Goal: Information Seeking & Learning: Learn about a topic

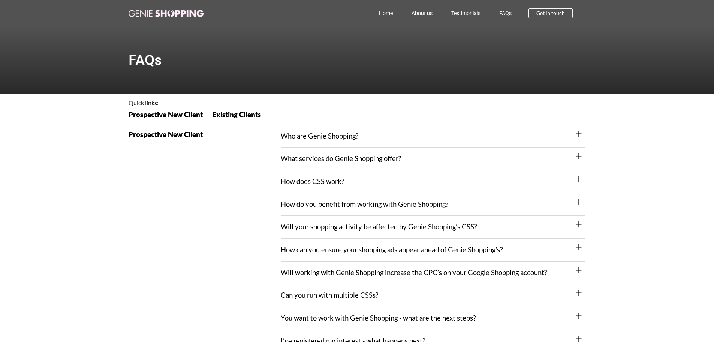
click at [360, 133] on div "Who are Genie Shopping?" at bounding box center [433, 136] width 305 height 23
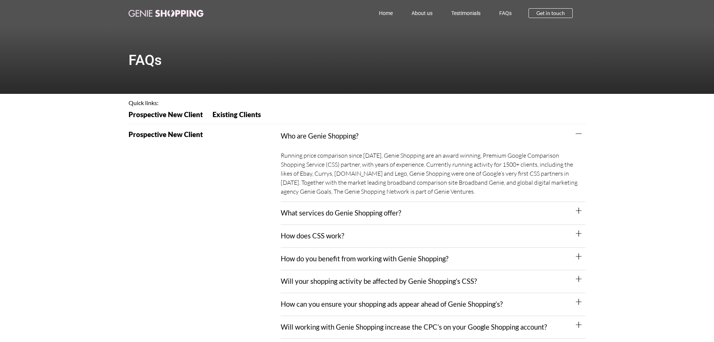
click at [357, 210] on link "What services do Genie Shopping offer?" at bounding box center [341, 212] width 120 height 8
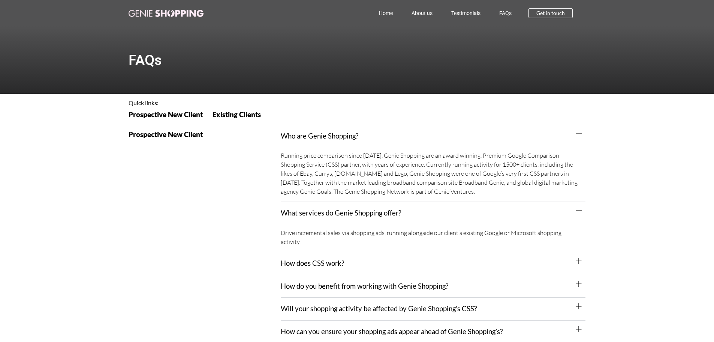
click at [361, 256] on div "How does CSS work?" at bounding box center [433, 263] width 305 height 23
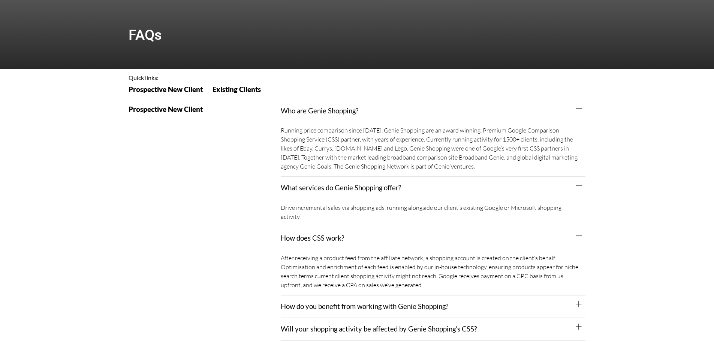
scroll to position [37, 0]
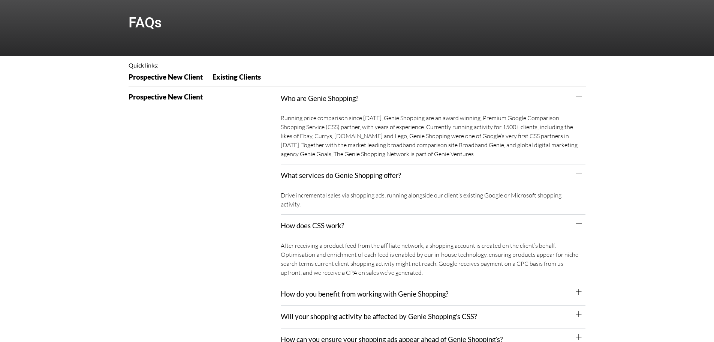
click at [375, 289] on div "How do you benefit from working with Genie Shopping?" at bounding box center [433, 294] width 305 height 23
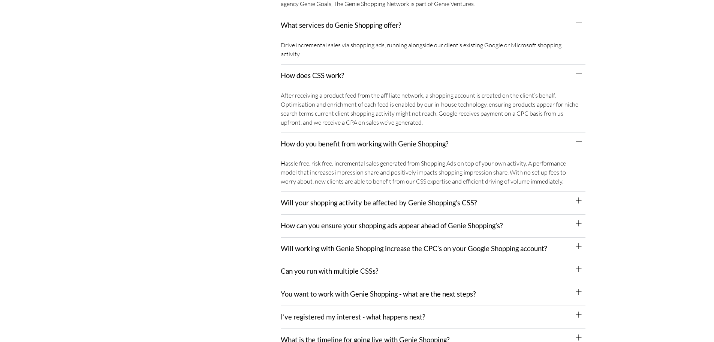
click at [397, 198] on link "Will your shopping activity be affected by Genie Shopping’s CSS?" at bounding box center [379, 202] width 196 height 8
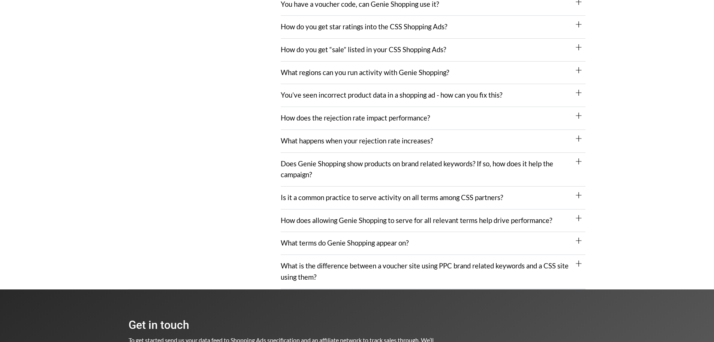
scroll to position [1087, 0]
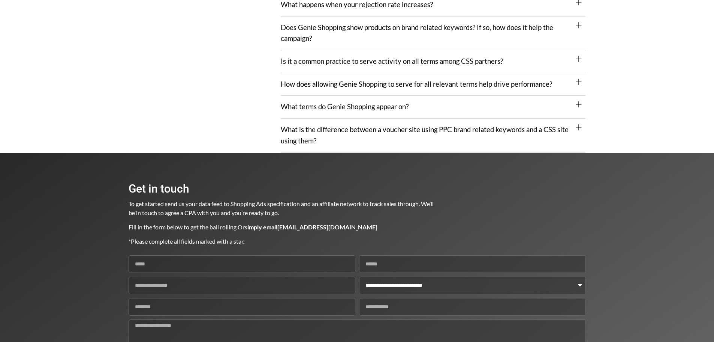
click at [361, 126] on div "What is the difference between a voucher site using PPC brand related keywords …" at bounding box center [433, 135] width 305 height 34
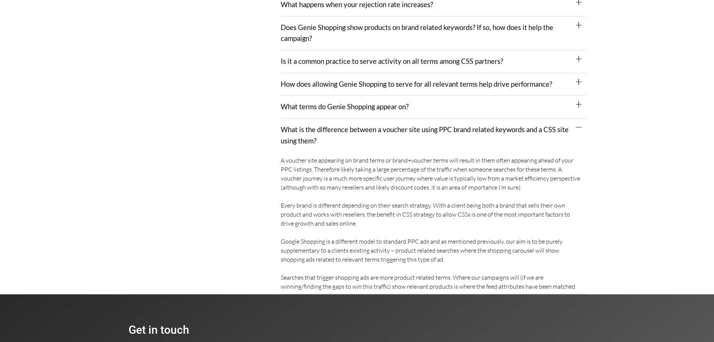
click at [376, 102] on link "What terms do Genie Shopping appear on?" at bounding box center [345, 106] width 128 height 8
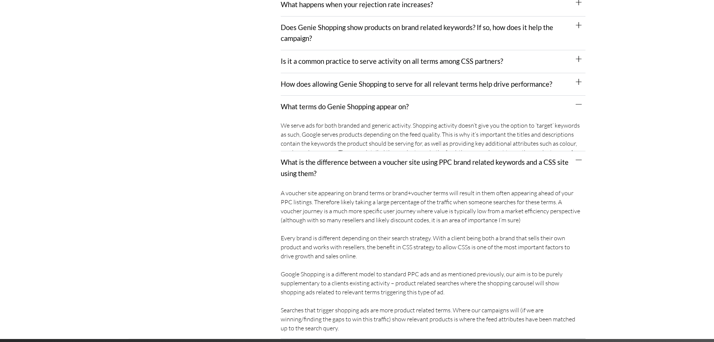
click at [381, 80] on link "How does allowing Genie Shopping to serve for all relevant terms help drive per…" at bounding box center [416, 84] width 271 height 8
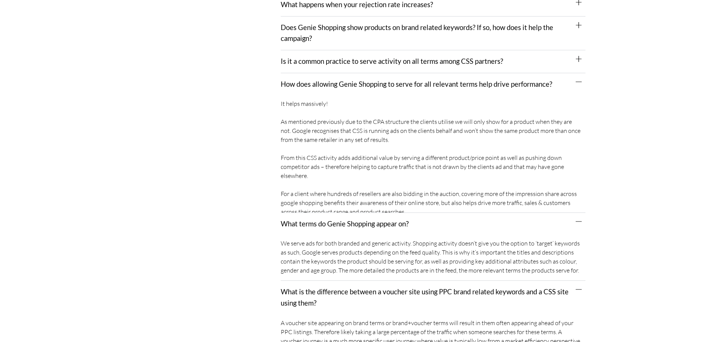
click at [386, 58] on div "Is it a common practice to serve activity on all terms among CSS partners?" at bounding box center [433, 61] width 305 height 23
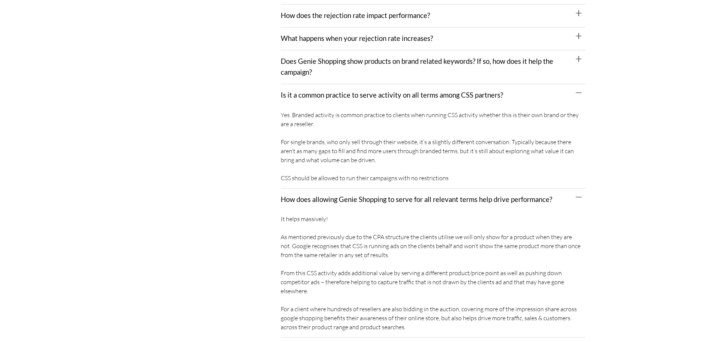
scroll to position [1012, 0]
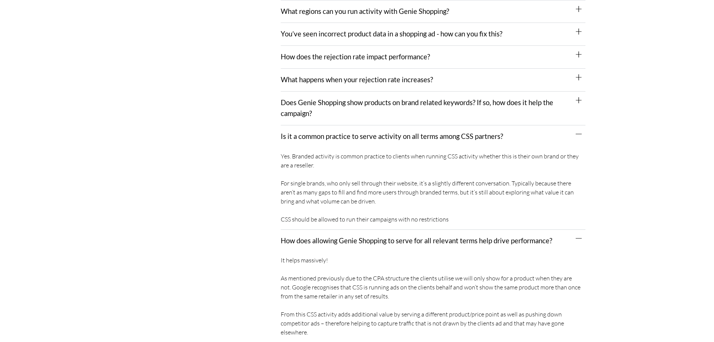
click at [379, 99] on div "Does Genie Shopping show products on brand related keywords? If so, how does it…" at bounding box center [433, 108] width 305 height 34
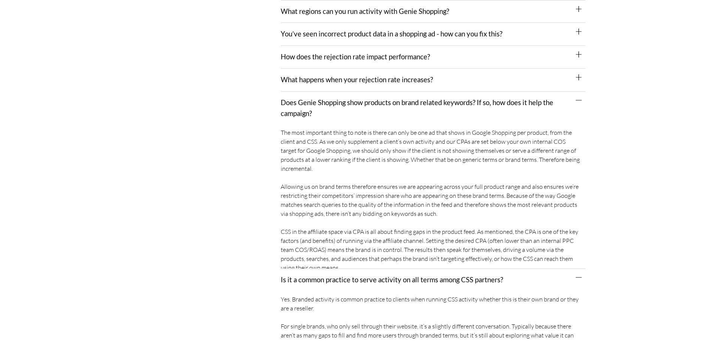
click at [385, 75] on div "What happens when your rejection rate increases?" at bounding box center [433, 80] width 305 height 23
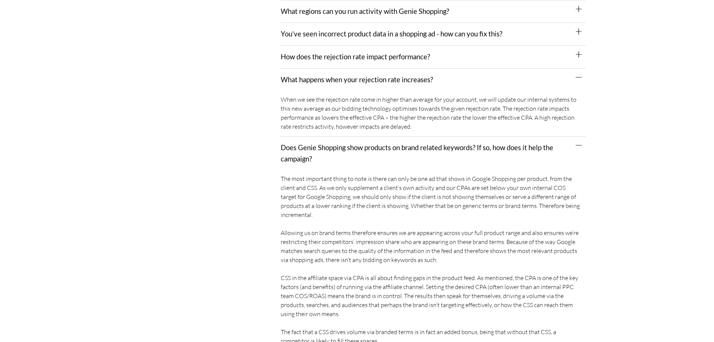
click at [385, 52] on link "How does the rejection rate impact performance?" at bounding box center [355, 56] width 149 height 8
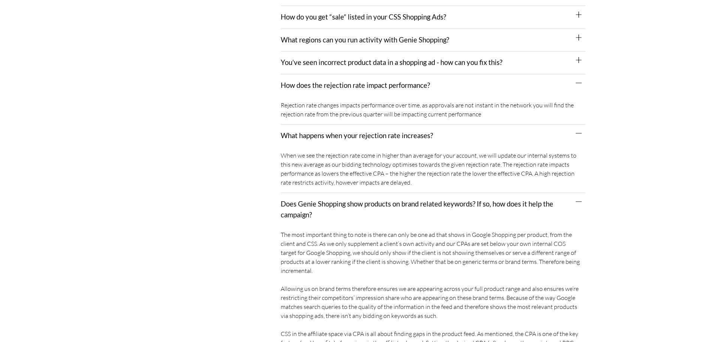
scroll to position [937, 0]
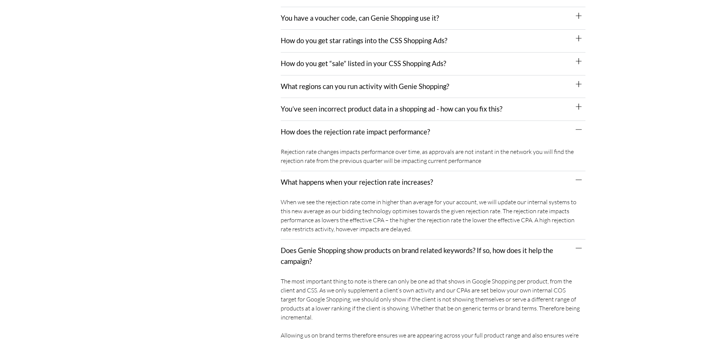
click at [388, 105] on link "You’ve seen incorrect product data in a shopping ad - how can you fix this?" at bounding box center [392, 109] width 222 height 8
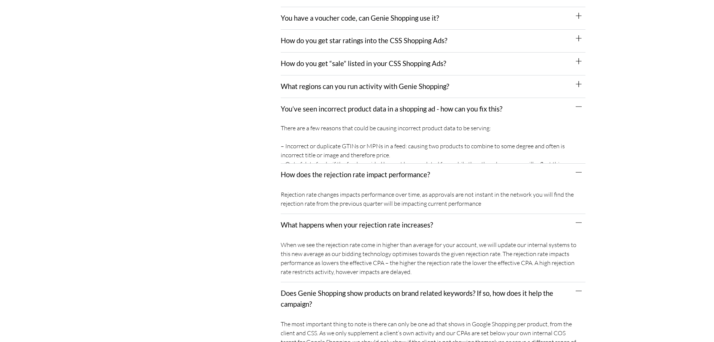
click at [388, 82] on link "What regions can you run activity with Genie Shopping?" at bounding box center [365, 86] width 168 height 8
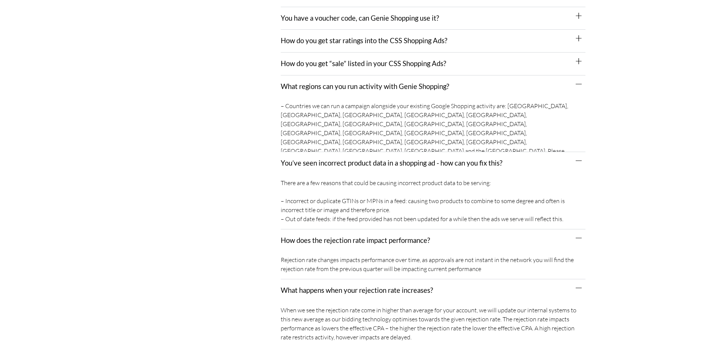
click at [388, 59] on link "How do you get “sale” listed in your CSS Shopping Ads?" at bounding box center [363, 63] width 165 height 8
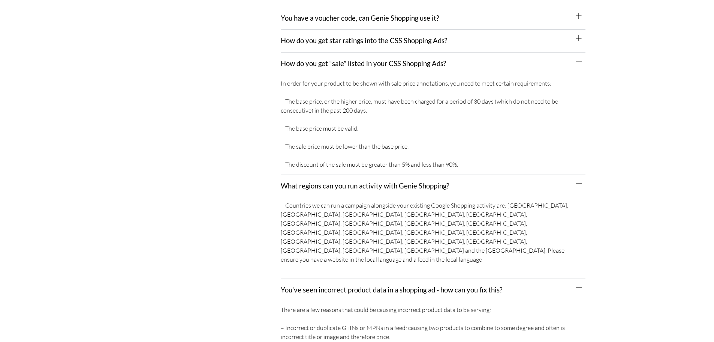
click at [395, 36] on link "How do you get star ratings into the CSS Shopping Ads?" at bounding box center [364, 40] width 166 height 8
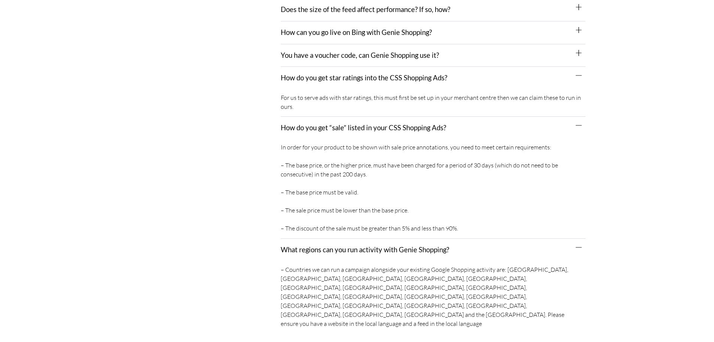
scroll to position [900, 0]
click at [391, 51] on link "You have a voucher code, can Genie Shopping use it?" at bounding box center [360, 55] width 158 height 8
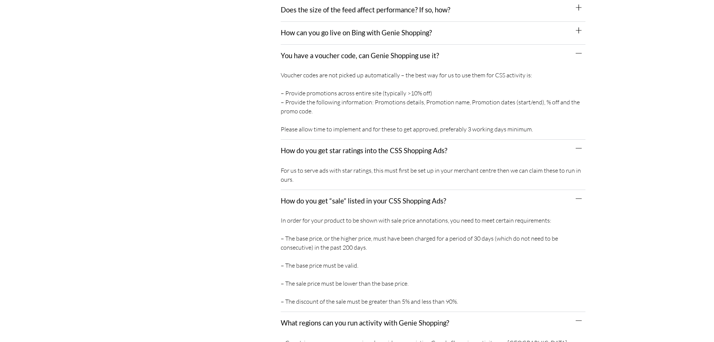
click at [392, 28] on link "How can you go live on Bing with Genie Shopping?" at bounding box center [356, 32] width 151 height 8
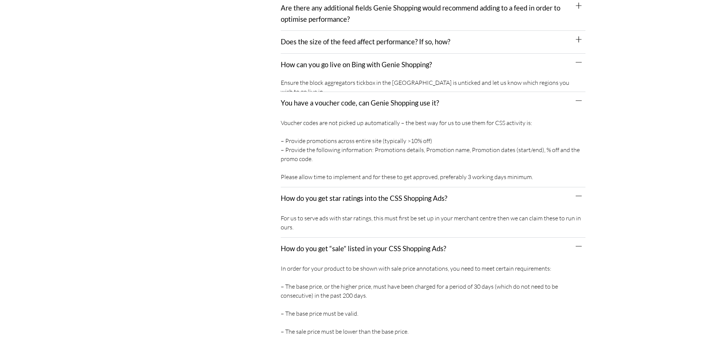
scroll to position [825, 0]
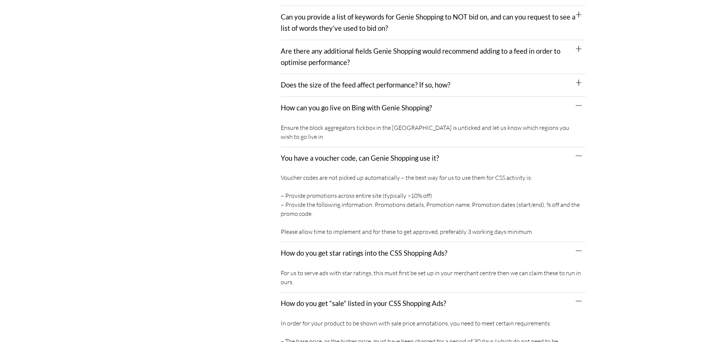
click at [388, 81] on link "Does the size of the feed affect performance? If so, how?" at bounding box center [365, 85] width 169 height 8
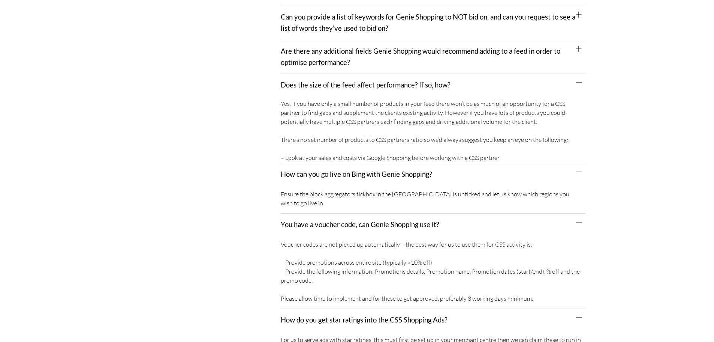
click at [385, 61] on div "Are there any additional fields Genie Shopping would recommend adding to a feed…" at bounding box center [433, 57] width 305 height 34
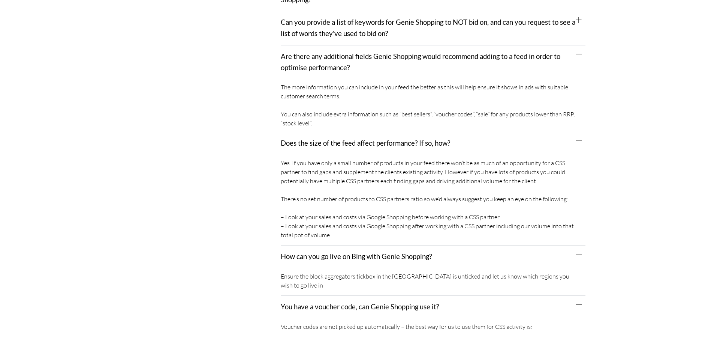
scroll to position [712, 0]
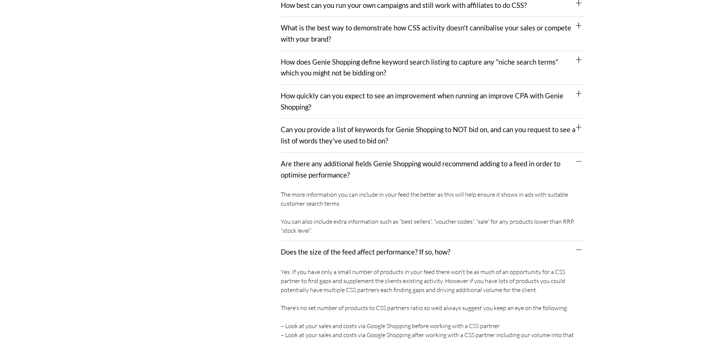
click at [369, 125] on link "Can you provide a list of keywords for Genie Shopping to NOT bid on, and can yo…" at bounding box center [428, 134] width 295 height 19
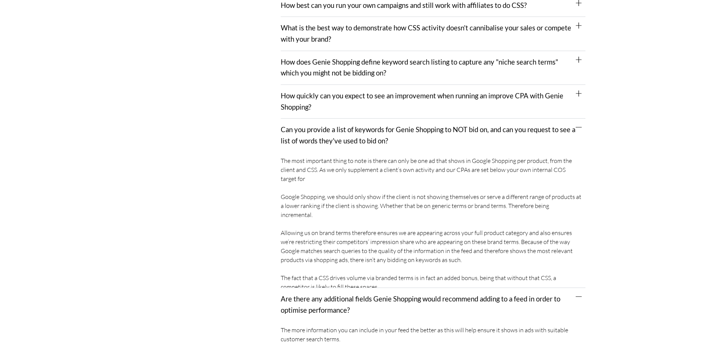
click at [370, 91] on link "How quickly can you expect to see an improvement when running an improve CPA wi…" at bounding box center [422, 100] width 283 height 19
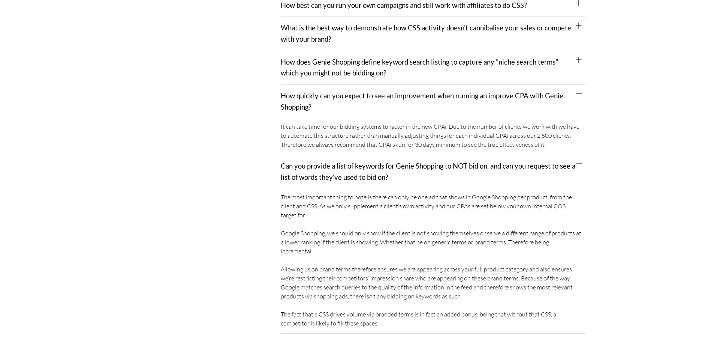
click at [375, 63] on link "How does Genie Shopping define keyword search listing to capture any "niche sea…" at bounding box center [419, 67] width 277 height 19
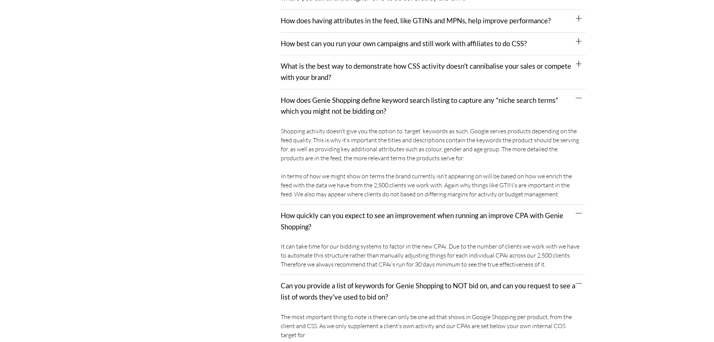
scroll to position [637, 0]
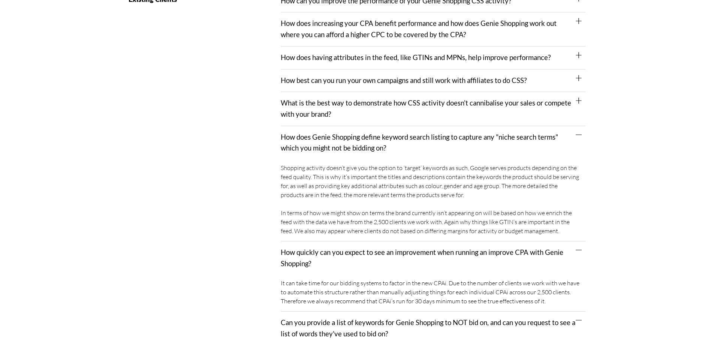
click at [369, 133] on link "How does Genie Shopping define keyword search listing to capture any "niche sea…" at bounding box center [419, 142] width 277 height 19
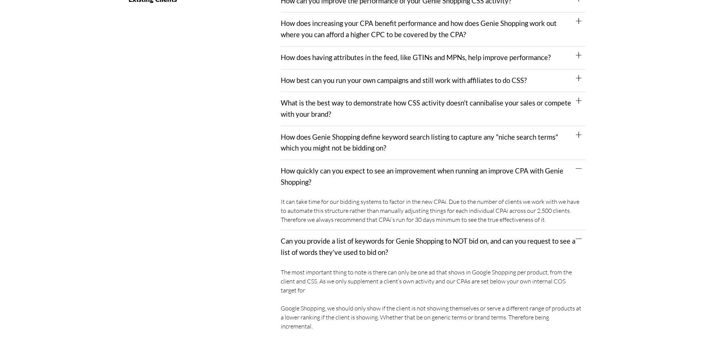
click at [364, 133] on link "How does Genie Shopping define keyword search listing to capture any "niche sea…" at bounding box center [419, 142] width 277 height 19
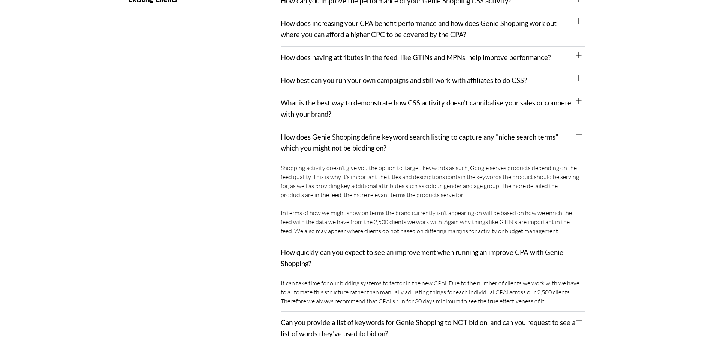
click at [364, 103] on div "What is the best way to demonstrate how CSS activity doesn't cannibalise your s…" at bounding box center [433, 109] width 305 height 34
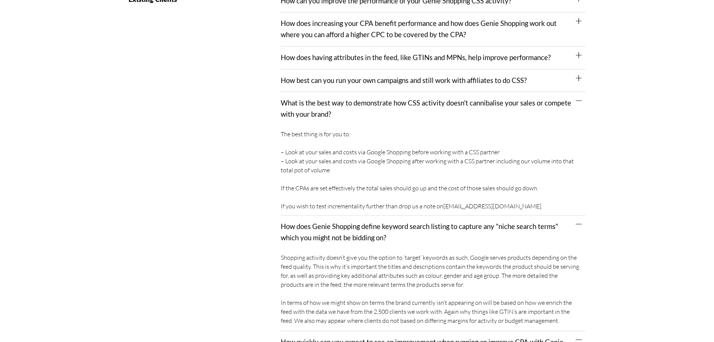
click at [375, 76] on link "How best can you run your own campaigns and still work with affiliates to do CS…" at bounding box center [404, 80] width 246 height 8
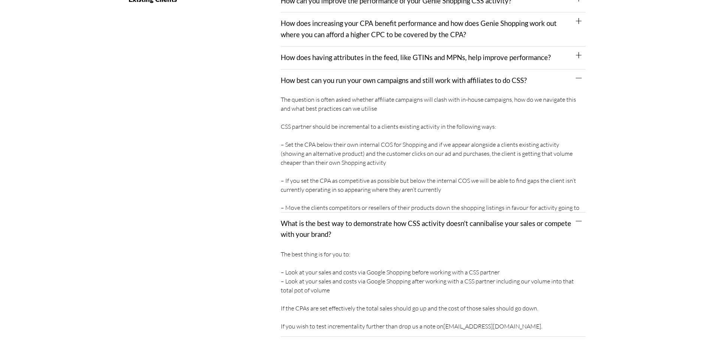
click at [376, 53] on link "How does having attributes in the feed, like GTINs and MPNs, help improve perfo…" at bounding box center [416, 57] width 270 height 8
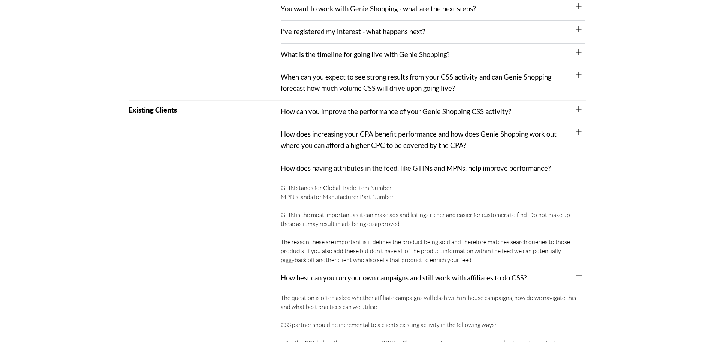
scroll to position [525, 0]
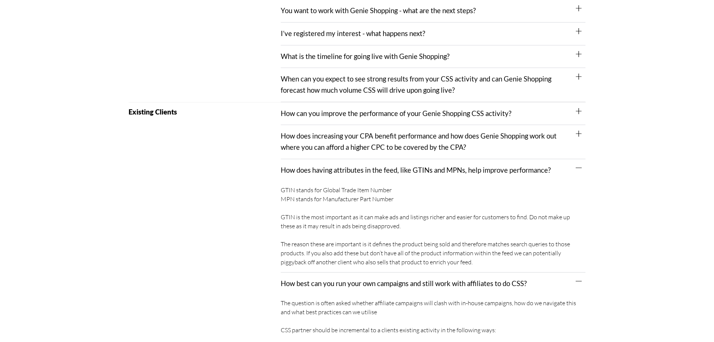
click at [367, 136] on link "How does increasing your CPA benefit performance and how does Genie Shopping wo…" at bounding box center [419, 141] width 276 height 19
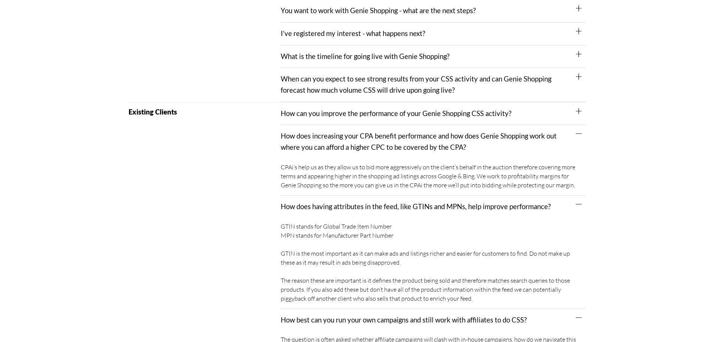
click at [376, 109] on link "How can you improve the performance of your Genie Shopping CSS activity?" at bounding box center [396, 113] width 231 height 8
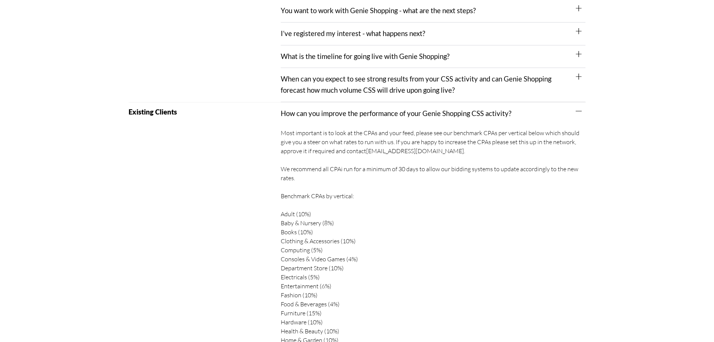
click at [382, 79] on link "When can you expect to see strong results from your CSS activity and can Genie …" at bounding box center [416, 84] width 271 height 19
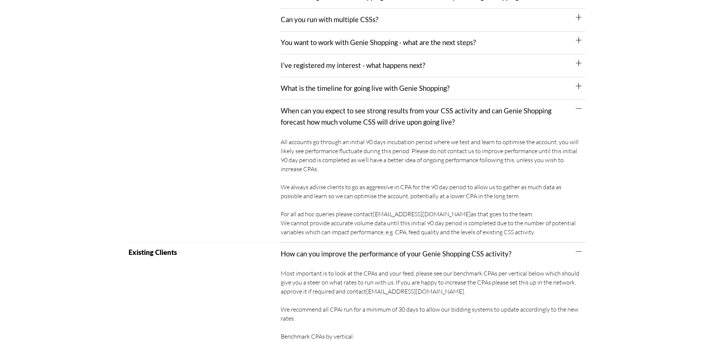
scroll to position [412, 0]
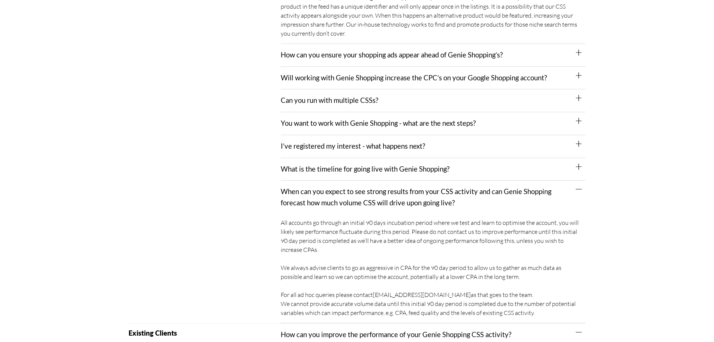
click at [374, 165] on div "What is the timeline for going live with Genie Shopping?" at bounding box center [433, 169] width 305 height 23
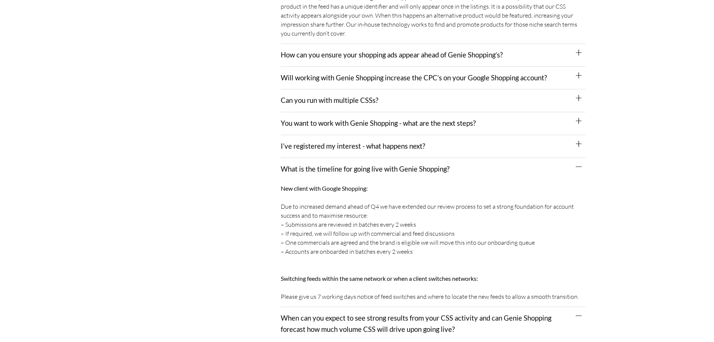
click at [375, 142] on div "I’ve registered my interest - what happens next?" at bounding box center [433, 146] width 305 height 23
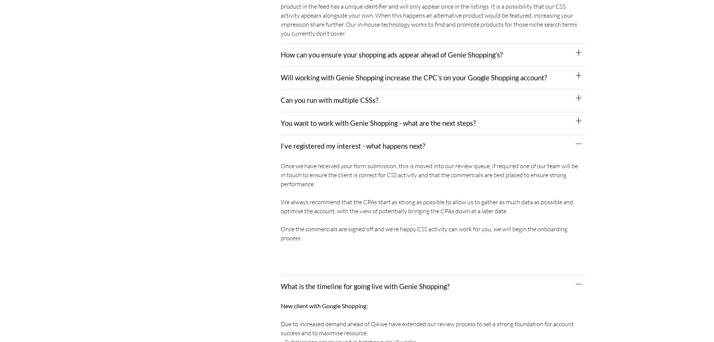
click at [373, 119] on div "You want to work with Genie Shopping - what are the next steps?" at bounding box center [433, 123] width 305 height 23
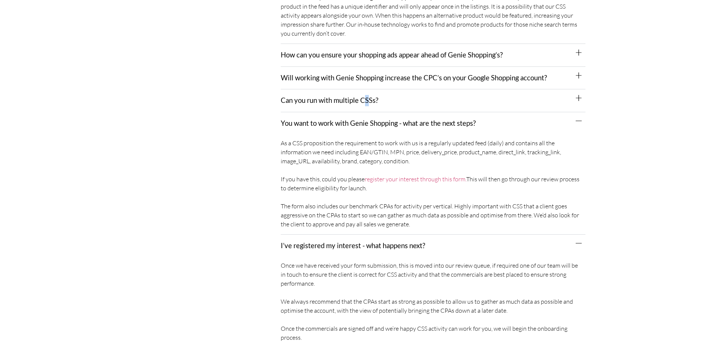
click at [367, 98] on div "Can you run with multiple CSSs?" at bounding box center [433, 100] width 305 height 23
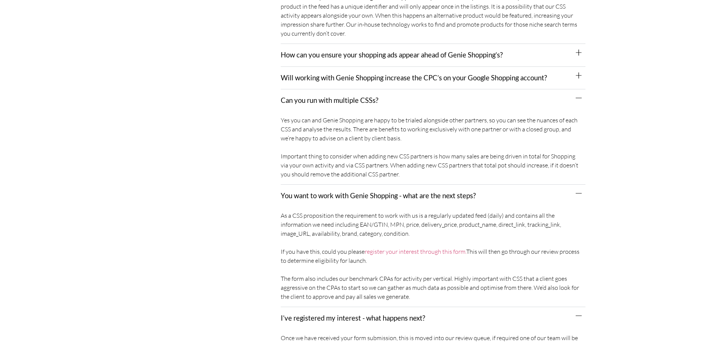
click at [367, 73] on link "Will working with Genie Shopping increase the CPC’s on your Google Shopping acc…" at bounding box center [414, 77] width 266 height 8
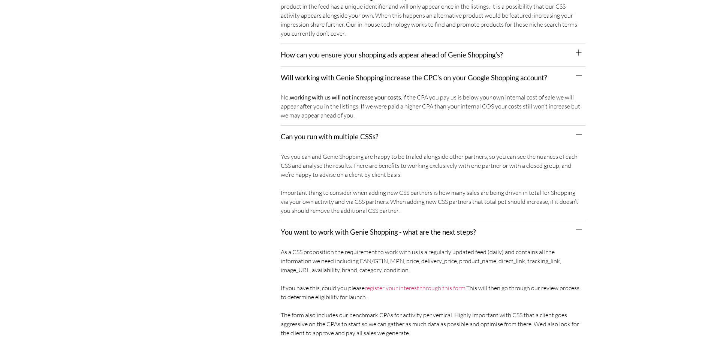
click at [373, 51] on div "How can you ensure your shopping ads appear ahead of Genie Shopping’s?" at bounding box center [433, 55] width 305 height 23
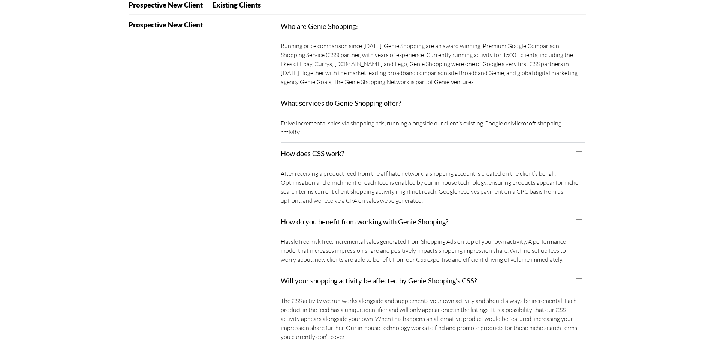
scroll to position [0, 0]
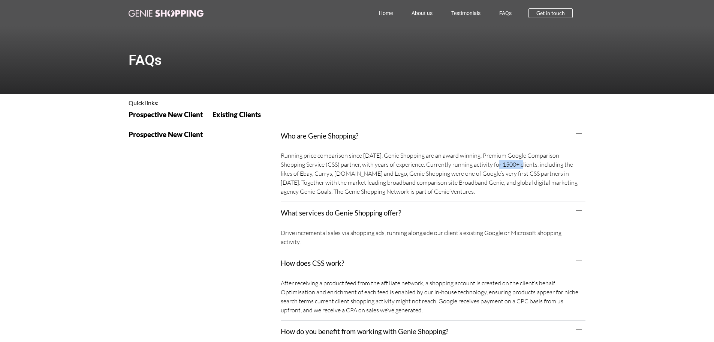
drag, startPoint x: 478, startPoint y: 165, endPoint x: 501, endPoint y: 164, distance: 23.6
click at [501, 164] on div "Running price comparison since [DATE], Genie Shopping are an award winning, Pre…" at bounding box center [433, 174] width 305 height 55
copy div "1500+ cli"
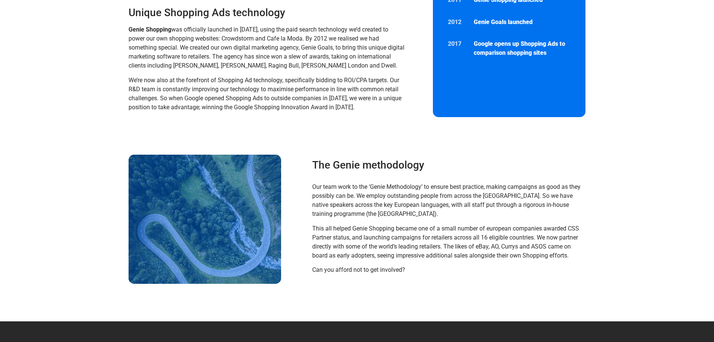
scroll to position [75, 0]
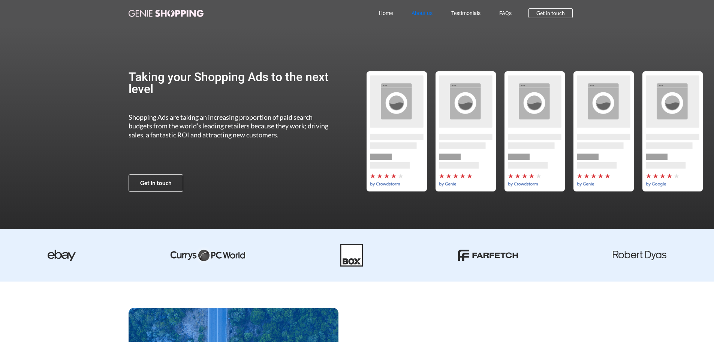
click at [431, 12] on link "About us" at bounding box center [422, 12] width 40 height 17
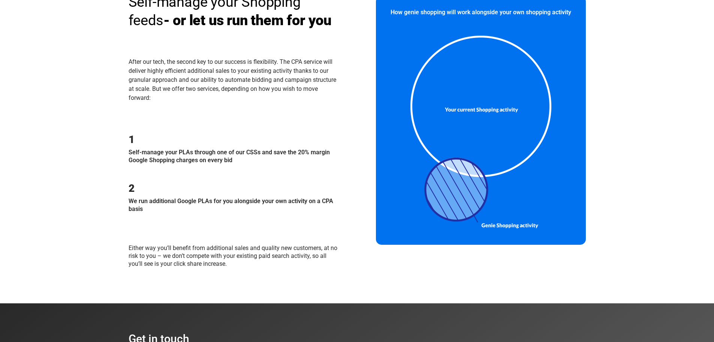
scroll to position [895, 0]
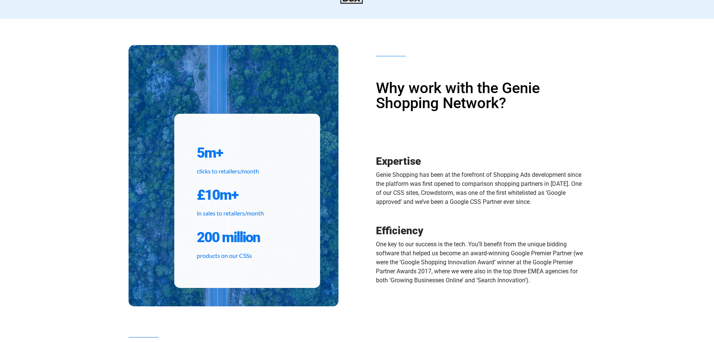
scroll to position [150, 0]
